Goal: Information Seeking & Learning: Understand process/instructions

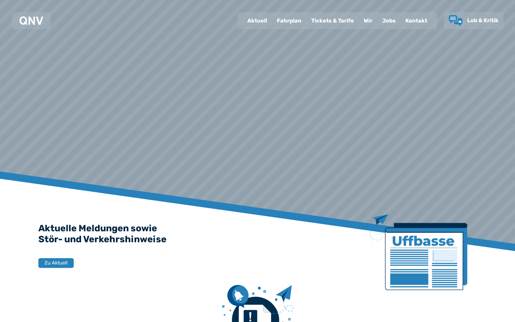
click at [293, 25] on div "Fahrplan" at bounding box center [289, 21] width 34 height 16
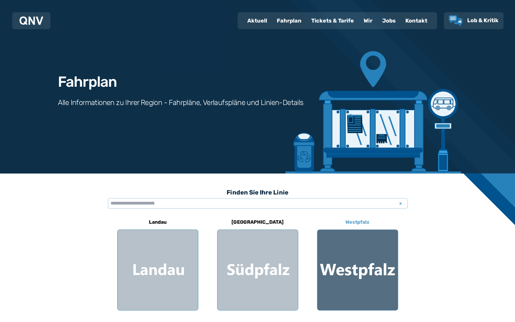
click at [357, 255] on div at bounding box center [357, 270] width 80 height 80
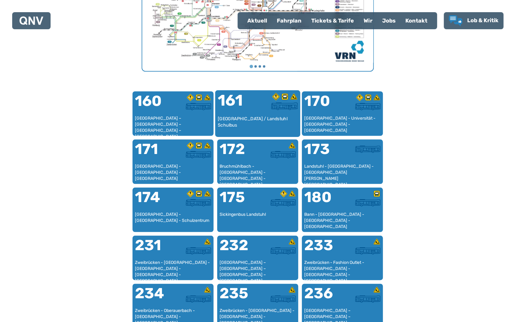
click at [251, 110] on div "161" at bounding box center [237, 104] width 40 height 23
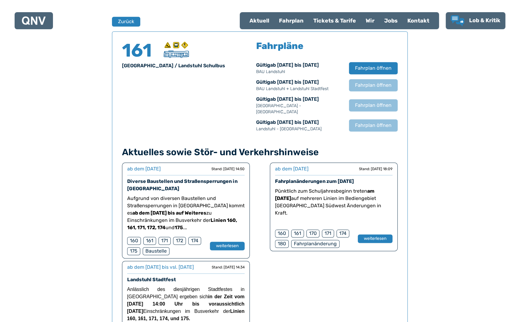
scroll to position [401, 0]
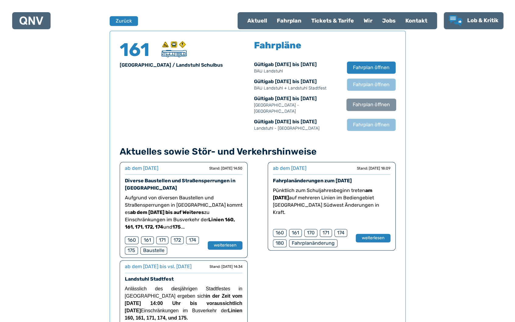
click at [394, 103] on button "Fahrplan öffnen" at bounding box center [371, 104] width 50 height 12
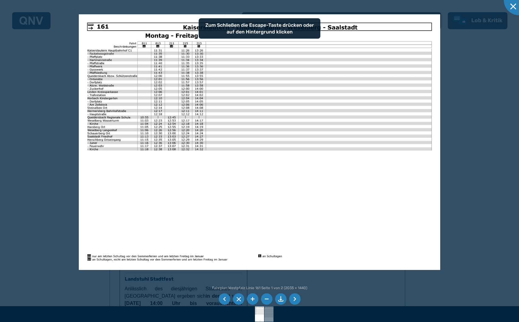
click at [464, 117] on div at bounding box center [259, 161] width 519 height 322
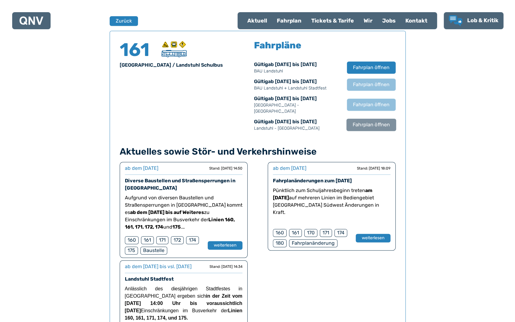
click at [390, 118] on button "Fahrplan öffnen" at bounding box center [371, 124] width 50 height 12
